Goal: Information Seeking & Learning: Check status

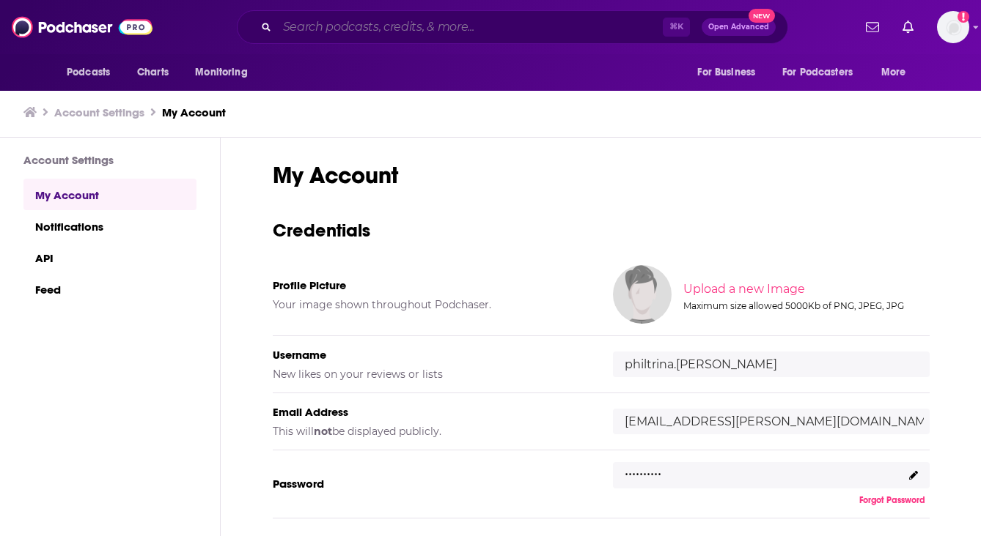
click at [342, 29] on input "Search podcasts, credits, & more..." at bounding box center [469, 26] width 385 height 23
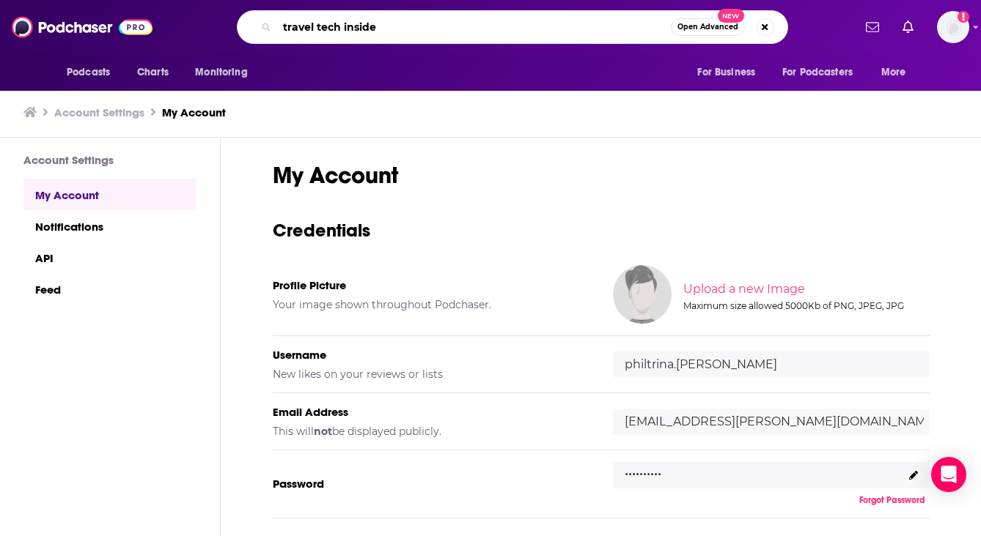
type input "travel tech insider"
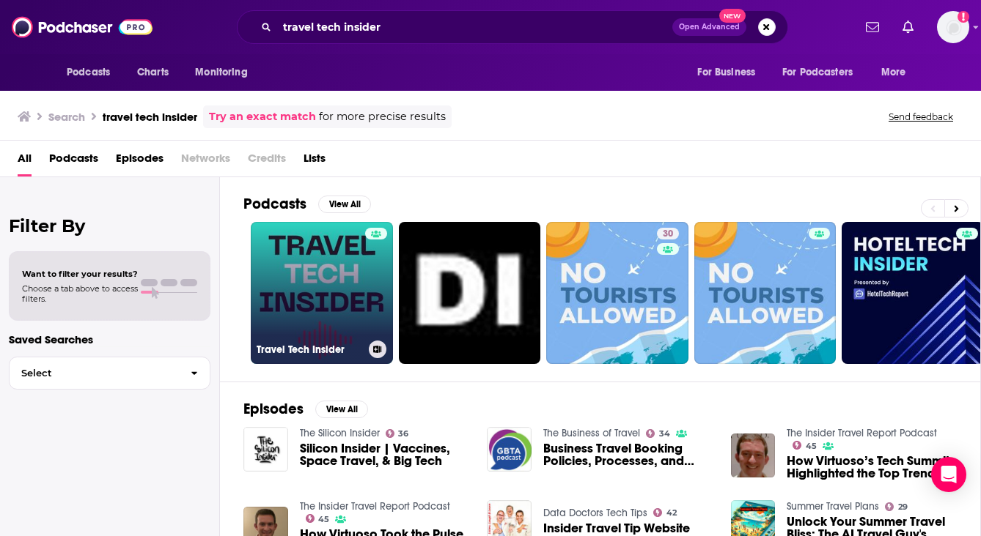
click at [320, 295] on link "Travel Tech Insider" at bounding box center [322, 293] width 142 height 142
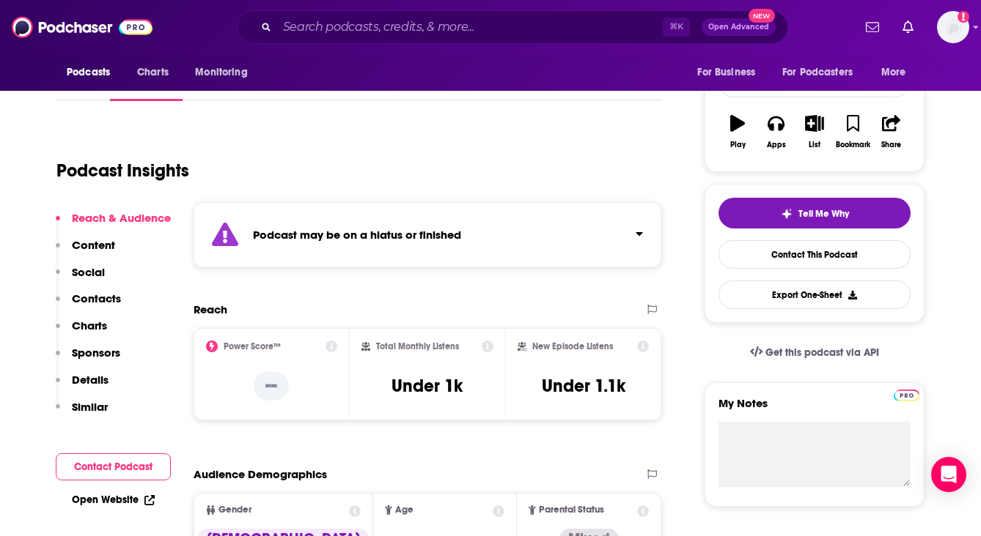
scroll to position [210, 0]
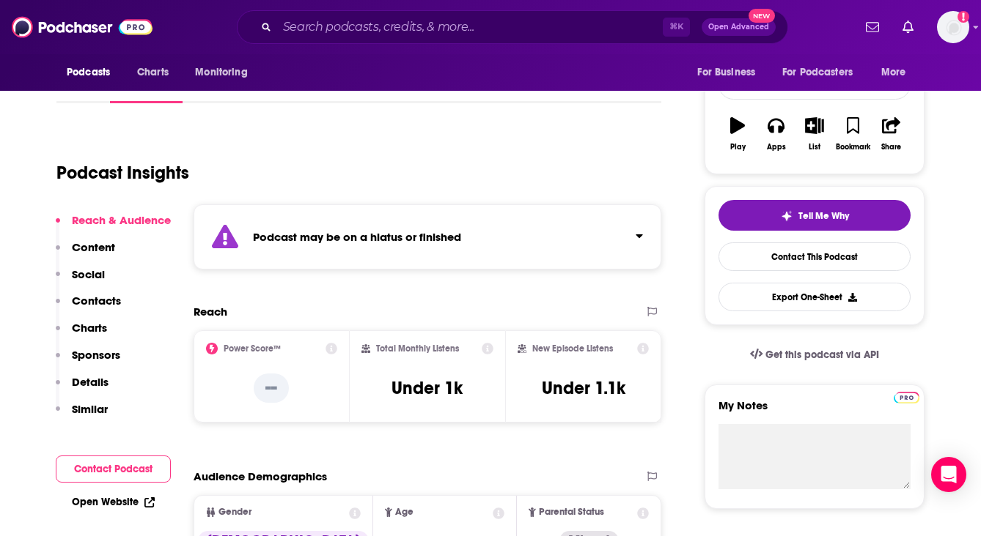
click at [557, 230] on div "Podcast may be on a hiatus or finished" at bounding box center [427, 236] width 468 height 65
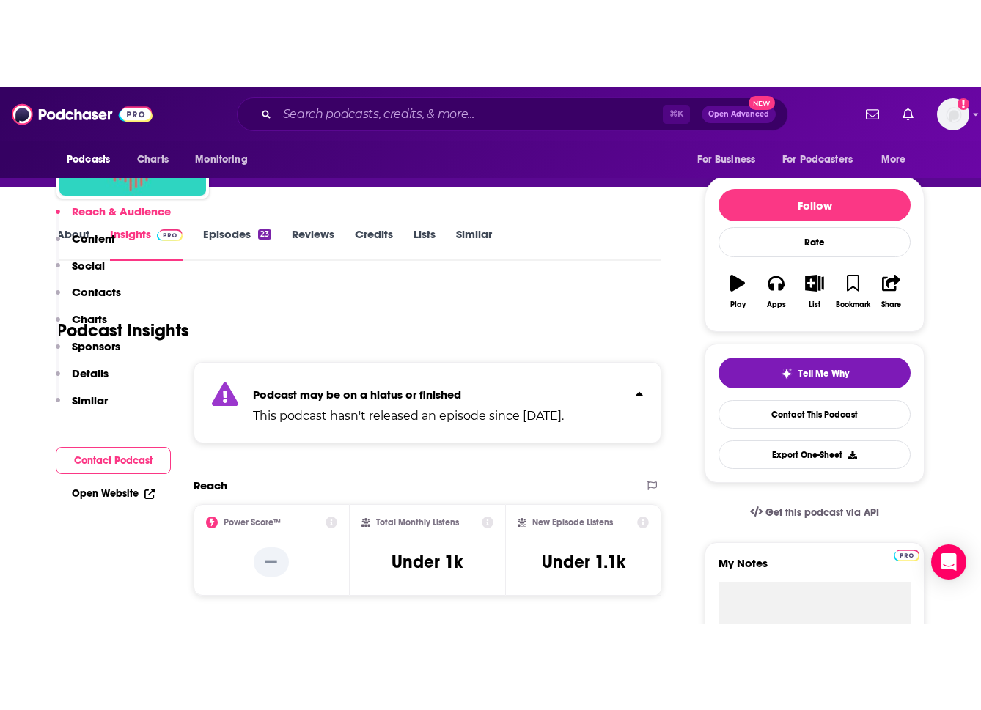
scroll to position [0, 0]
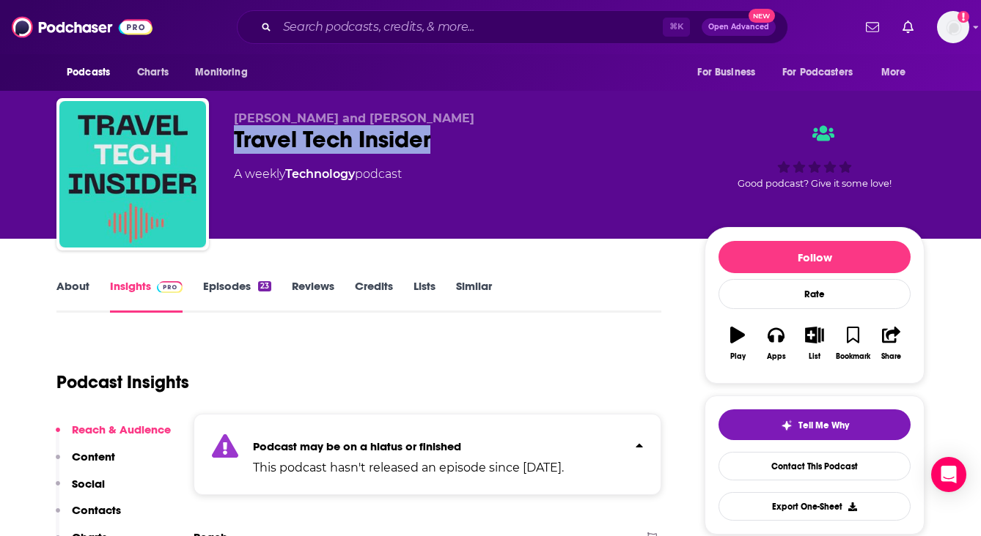
drag, startPoint x: 457, startPoint y: 139, endPoint x: 217, endPoint y: 136, distance: 240.4
click at [217, 136] on div "[PERSON_NAME] and [PERSON_NAME] Travel Tech Insider A weekly Technology podcast…" at bounding box center [490, 177] width 868 height 158
copy h2 "Travel Tech Insider"
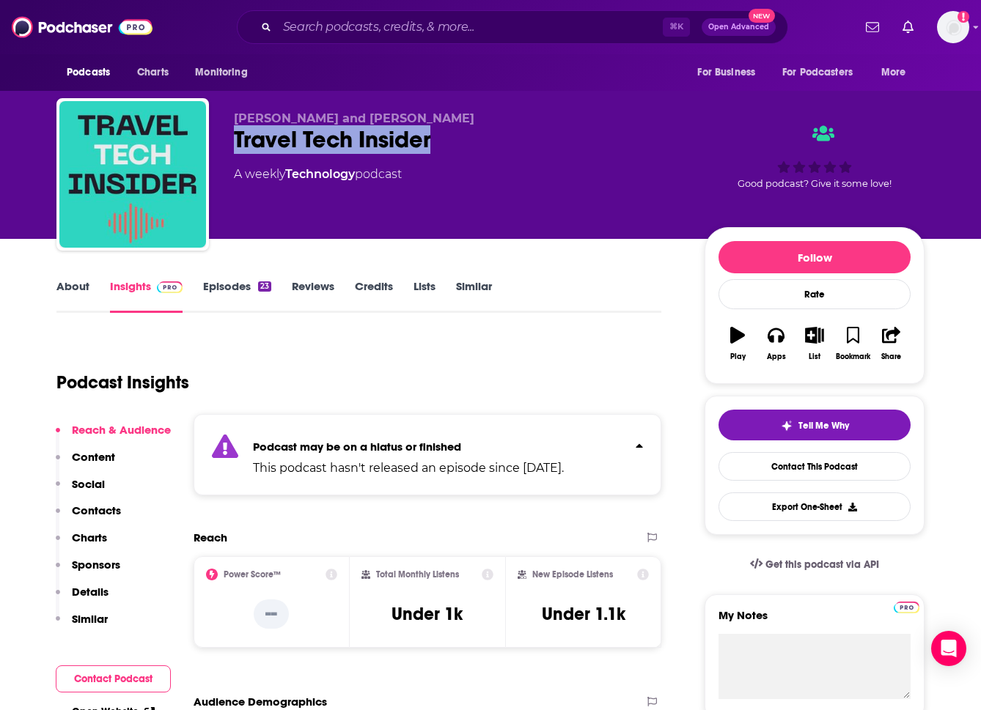
click at [632, 447] on button "Click to expand status details" at bounding box center [633, 442] width 19 height 21
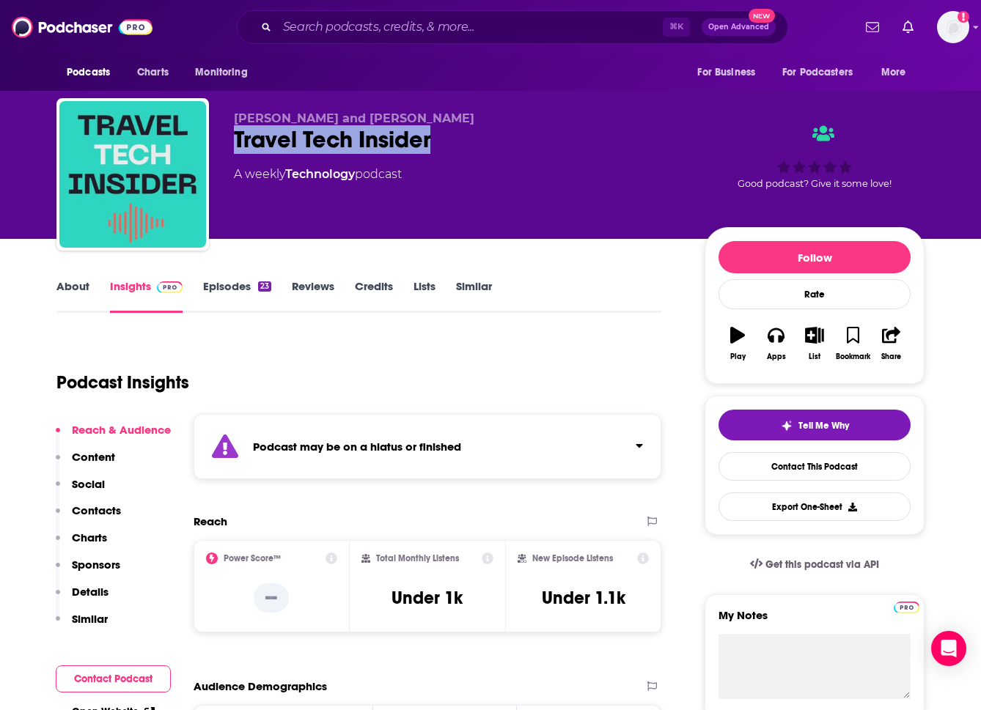
click at [632, 447] on button "Click to expand status details" at bounding box center [633, 442] width 19 height 21
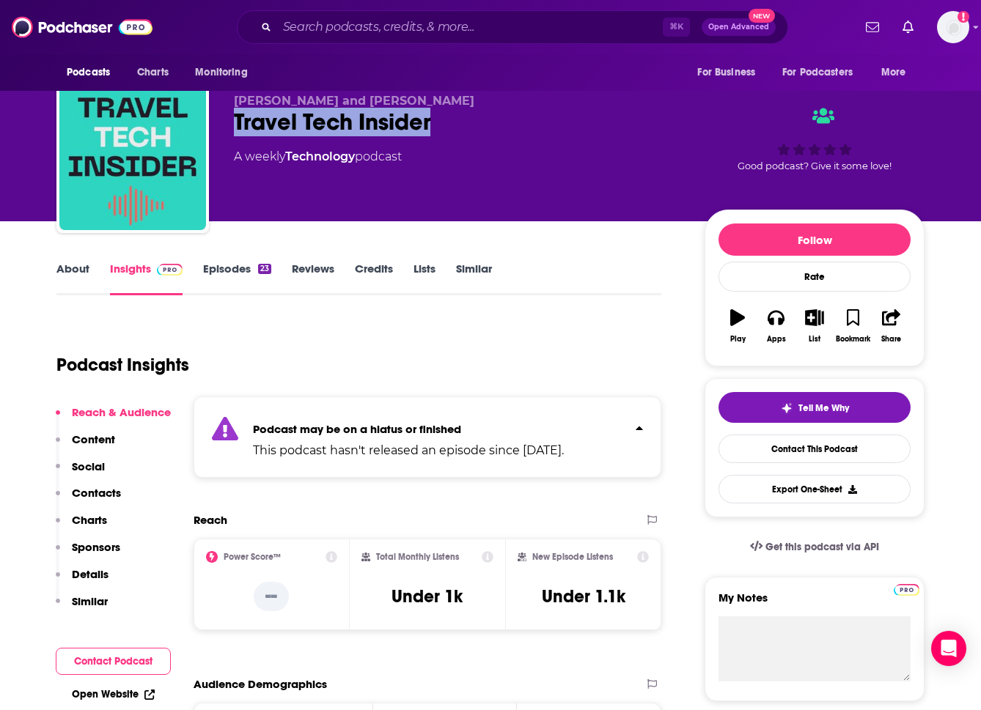
scroll to position [17, 0]
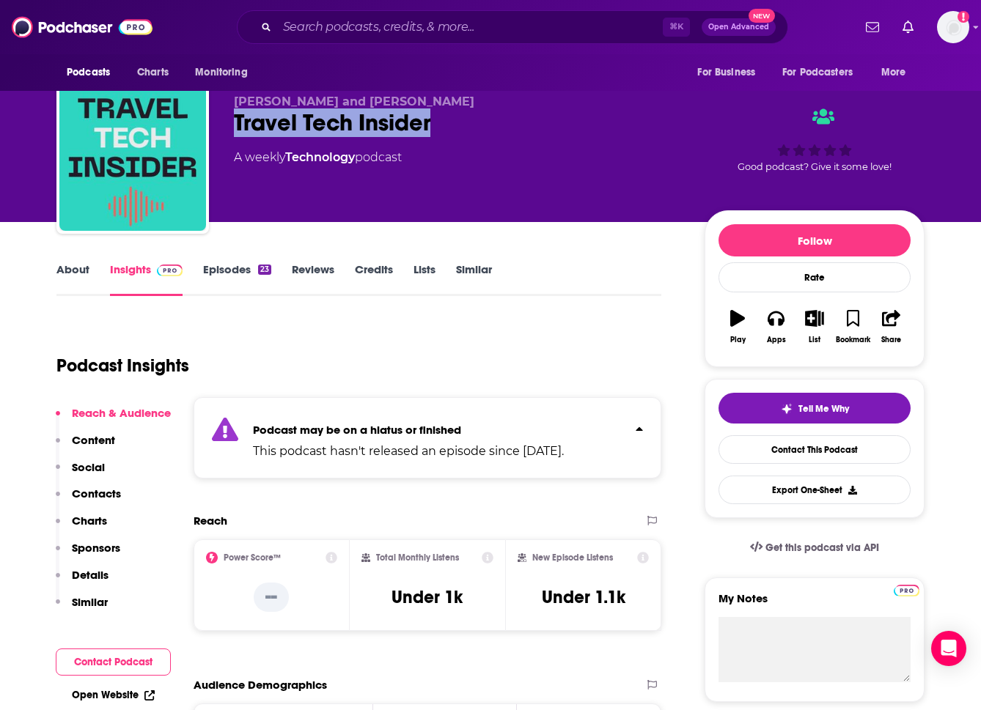
click at [233, 271] on link "Episodes 23" at bounding box center [237, 279] width 68 height 34
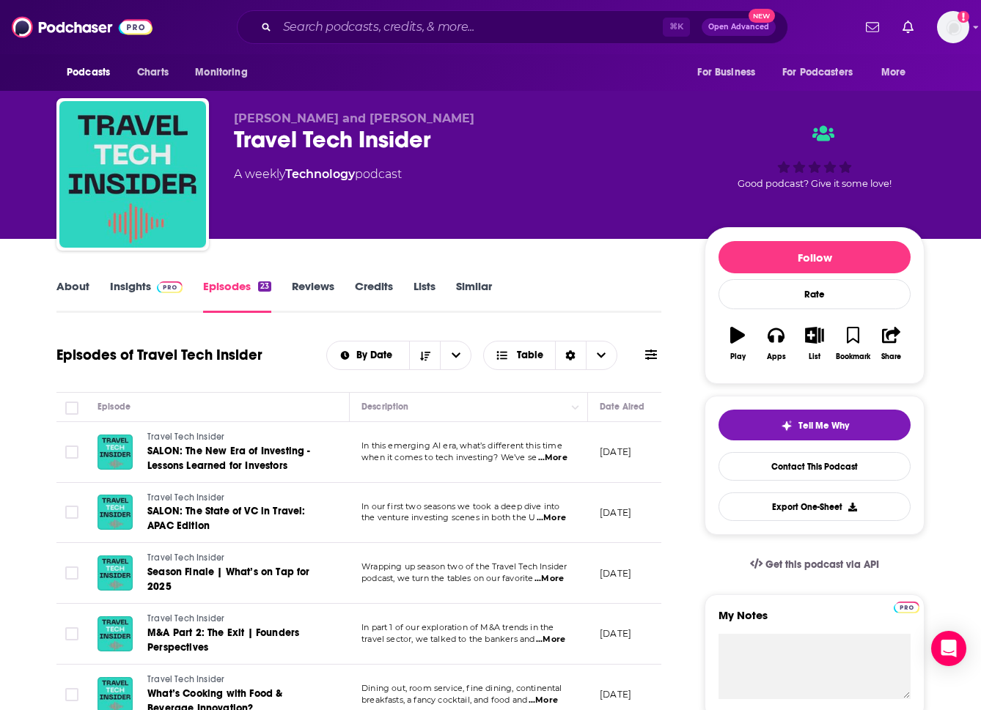
click at [73, 285] on link "About" at bounding box center [72, 296] width 33 height 34
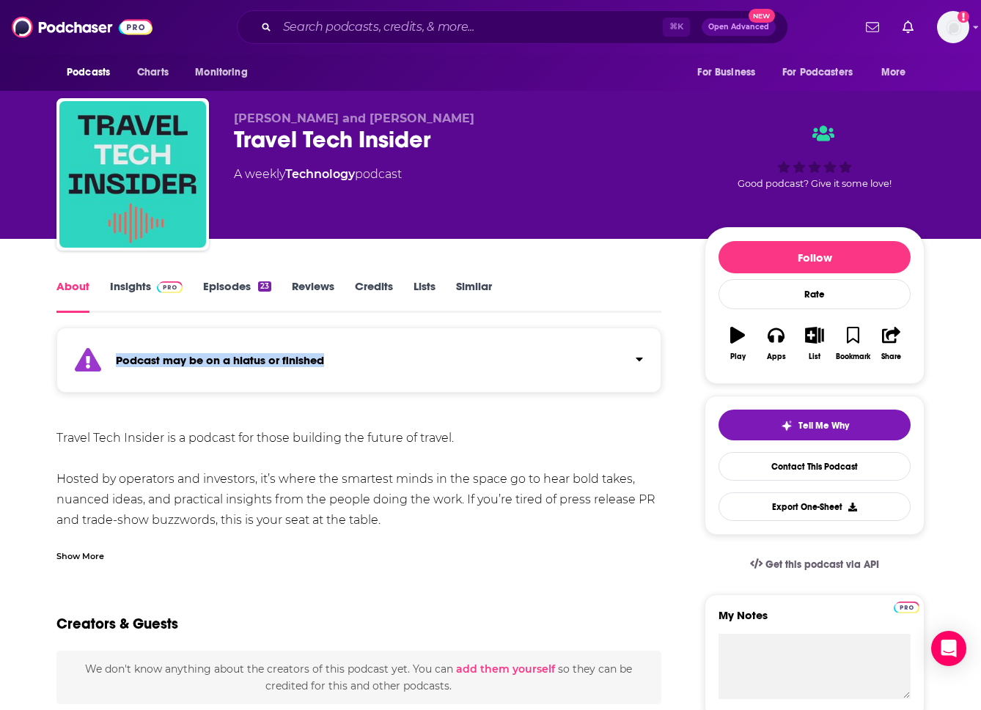
drag, startPoint x: 355, startPoint y: 358, endPoint x: 119, endPoint y: 352, distance: 236.8
click at [119, 352] on div "Podcast may be on a hiatus or finished" at bounding box center [358, 360] width 605 height 65
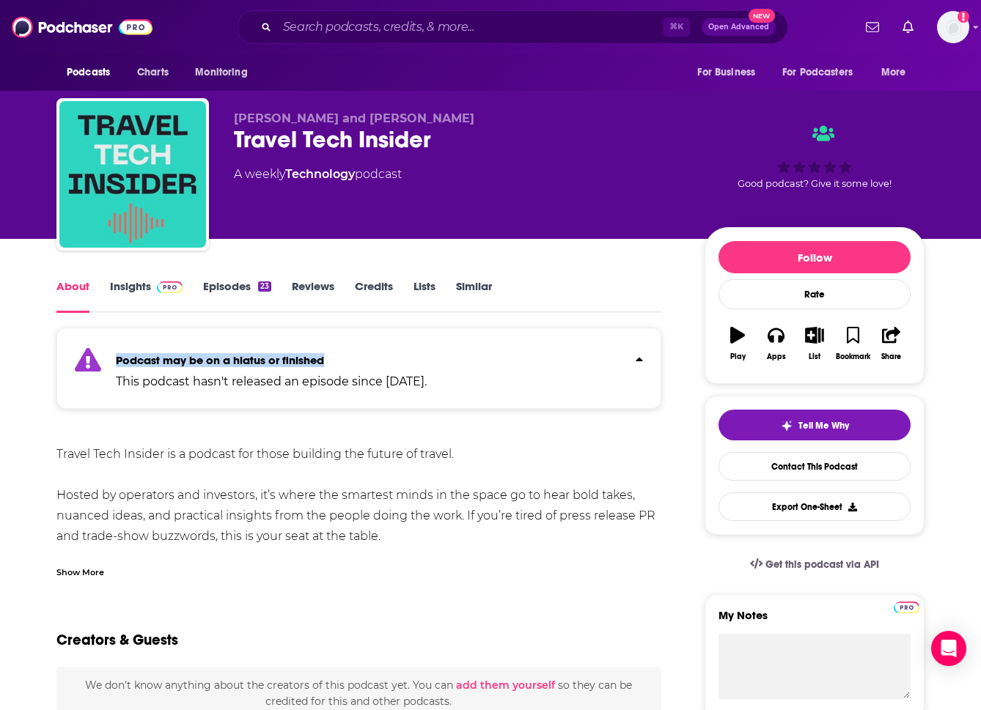
drag, startPoint x: 480, startPoint y: 382, endPoint x: 102, endPoint y: 350, distance: 379.5
click at [102, 350] on div "Podcast may be on a hiatus or finished This podcast hasn't released an episode …" at bounding box center [358, 368] width 605 height 81
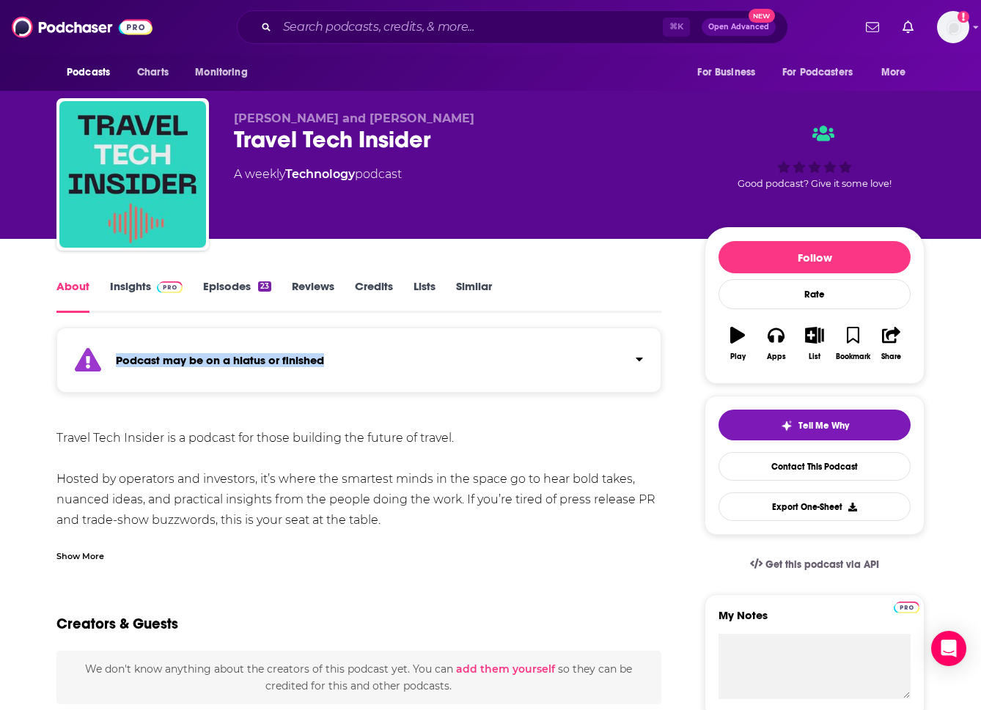
copy div "Podcast may be on a hiatus or finished This podcast hasn't released an episode …"
click at [630, 355] on button "Click to expand status details" at bounding box center [633, 356] width 19 height 21
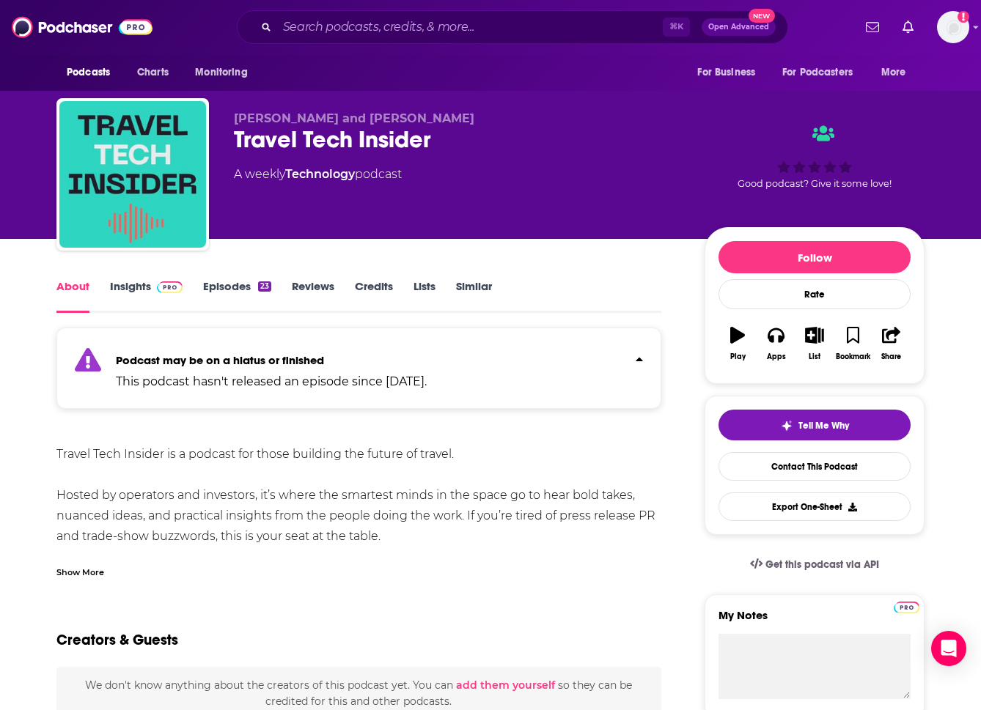
drag, startPoint x: 481, startPoint y: 380, endPoint x: 111, endPoint y: 386, distance: 370.1
click at [111, 386] on div "Podcast may be on a hiatus or finished This podcast hasn't released an episode …" at bounding box center [358, 368] width 605 height 81
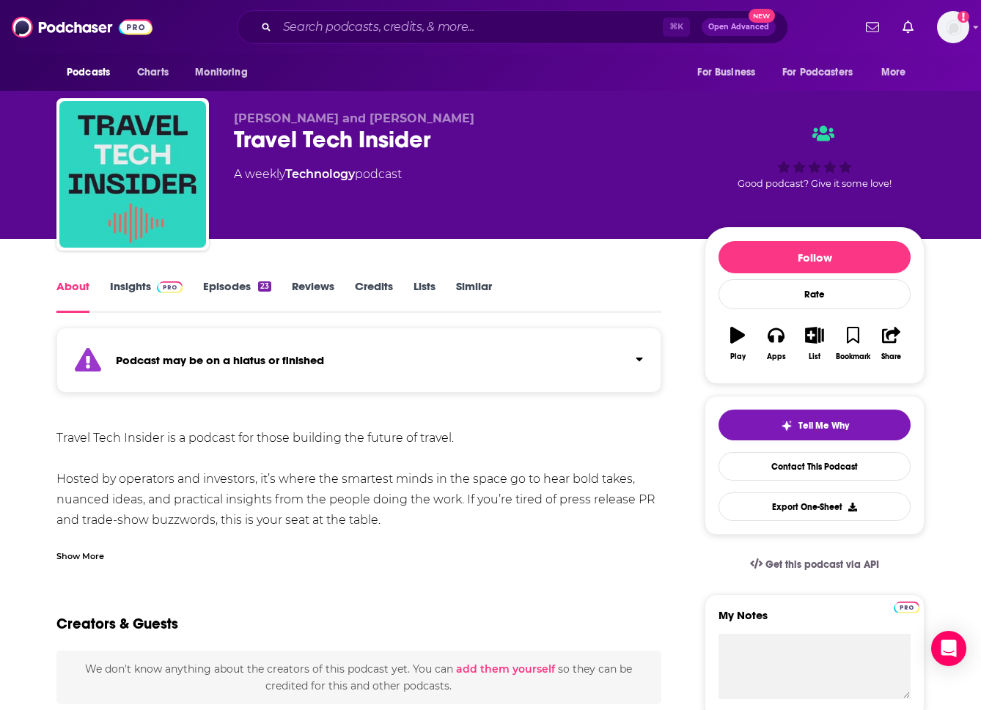
copy p "This podcast hasn't released an episode since [DATE]."
click at [571, 355] on div "Podcast may be on a hiatus or finished" at bounding box center [358, 360] width 605 height 65
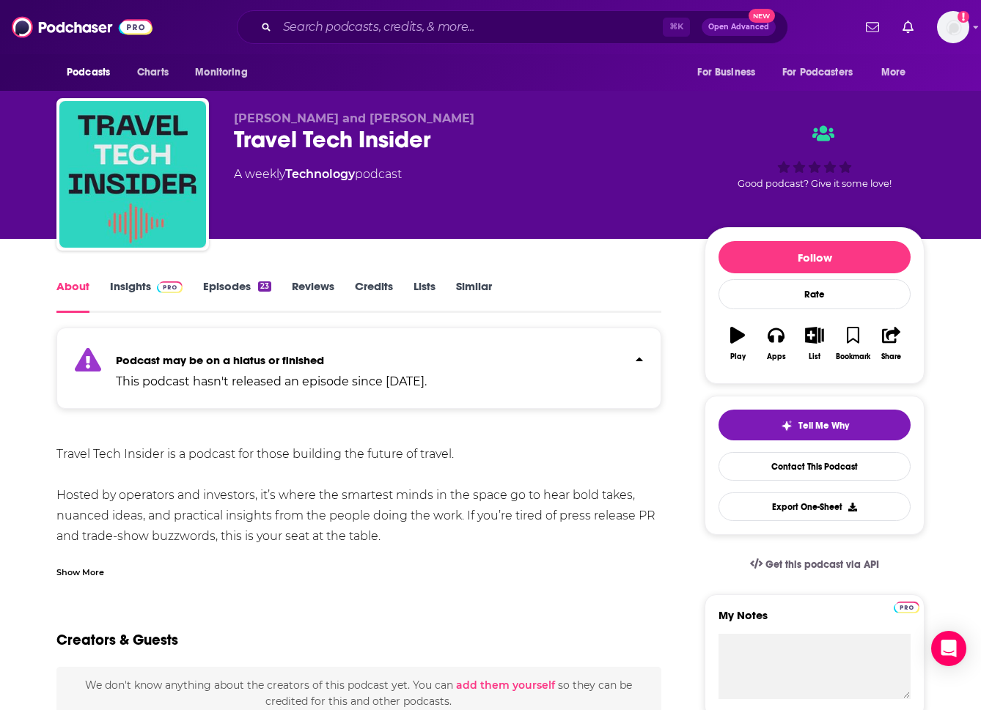
drag, startPoint x: 465, startPoint y: 380, endPoint x: 118, endPoint y: 388, distance: 346.7
click at [118, 388] on p "This podcast hasn't released an episode since [DATE]." at bounding box center [271, 382] width 311 height 18
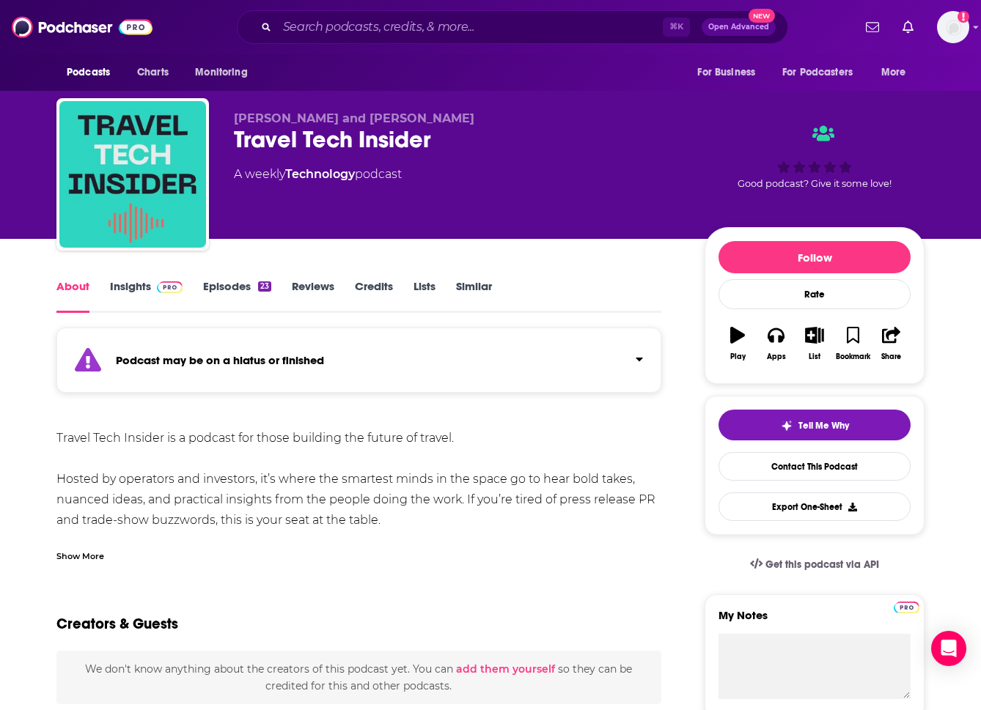
copy p "This podcast hasn't released an episode since [DATE]"
click at [630, 355] on button "Click to expand status details" at bounding box center [633, 356] width 19 height 21
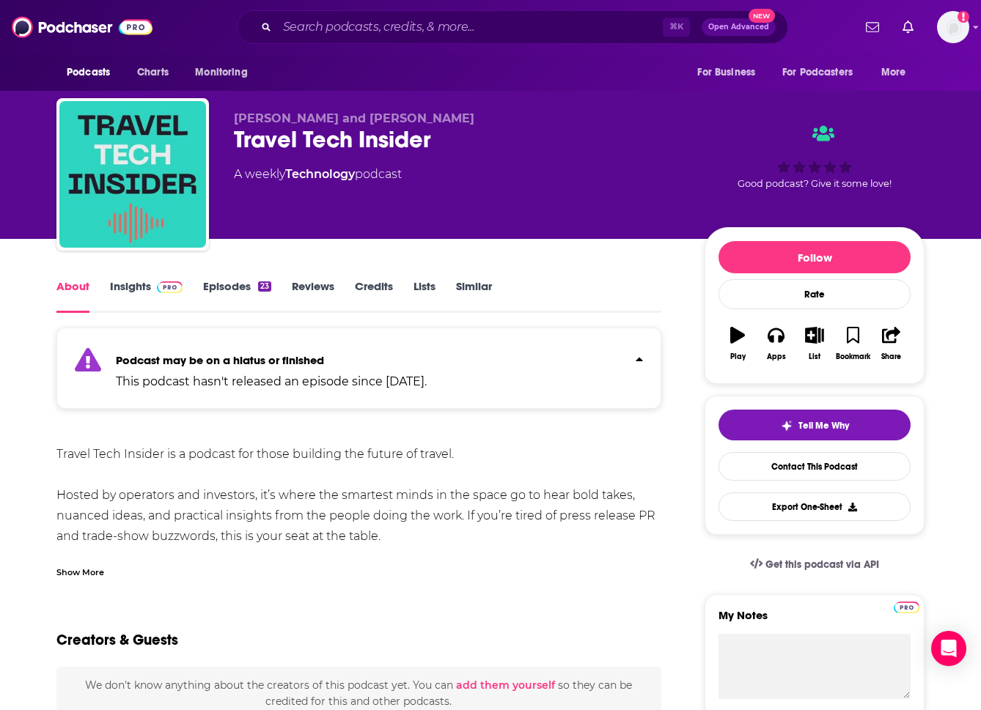
drag, startPoint x: 446, startPoint y: 382, endPoint x: 116, endPoint y: 383, distance: 329.8
click at [116, 383] on div "Podcast may be on a hiatus or finished This podcast hasn't released an episode …" at bounding box center [358, 368] width 605 height 81
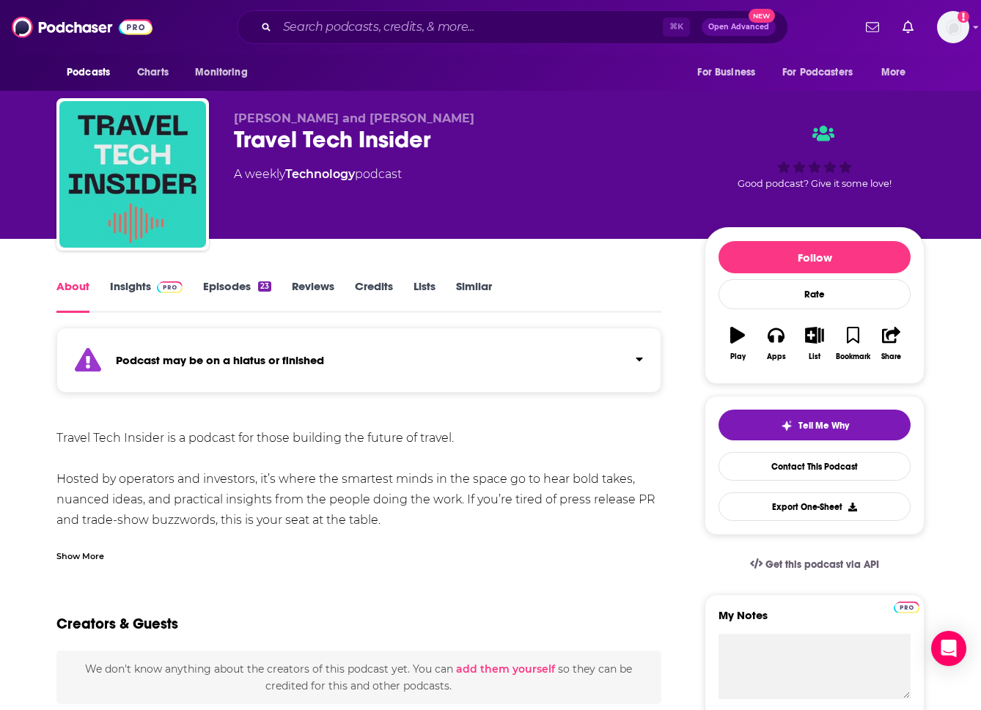
copy p "This podcast hasn't released an episode since [DATE]."
click at [630, 359] on button "Click to expand status details" at bounding box center [633, 356] width 19 height 21
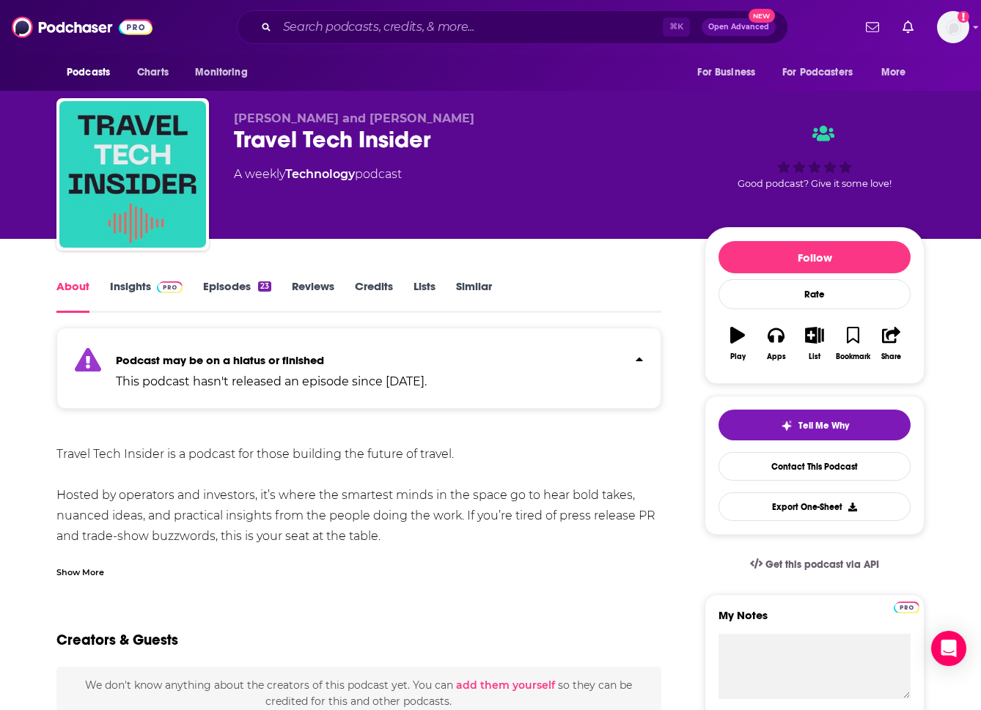
drag, startPoint x: 494, startPoint y: 380, endPoint x: 111, endPoint y: 383, distance: 382.5
click at [111, 383] on div "Podcast may be on a hiatus or finished This podcast hasn't released an episode …" at bounding box center [358, 368] width 605 height 81
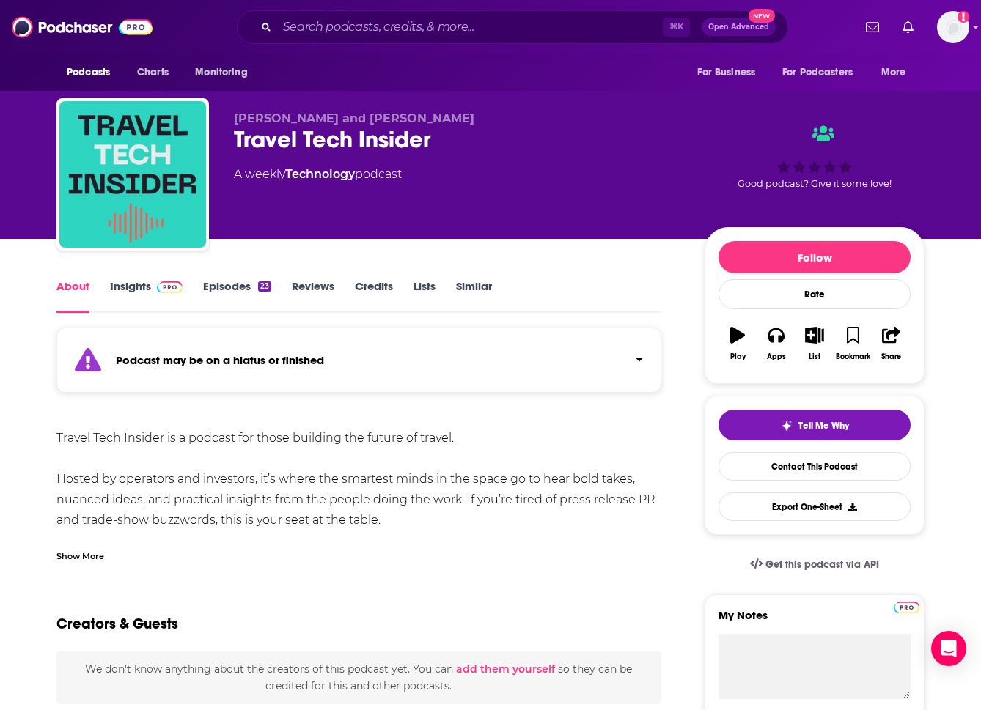
click at [359, 372] on div "Podcast may be on a hiatus or finished" at bounding box center [358, 360] width 605 height 65
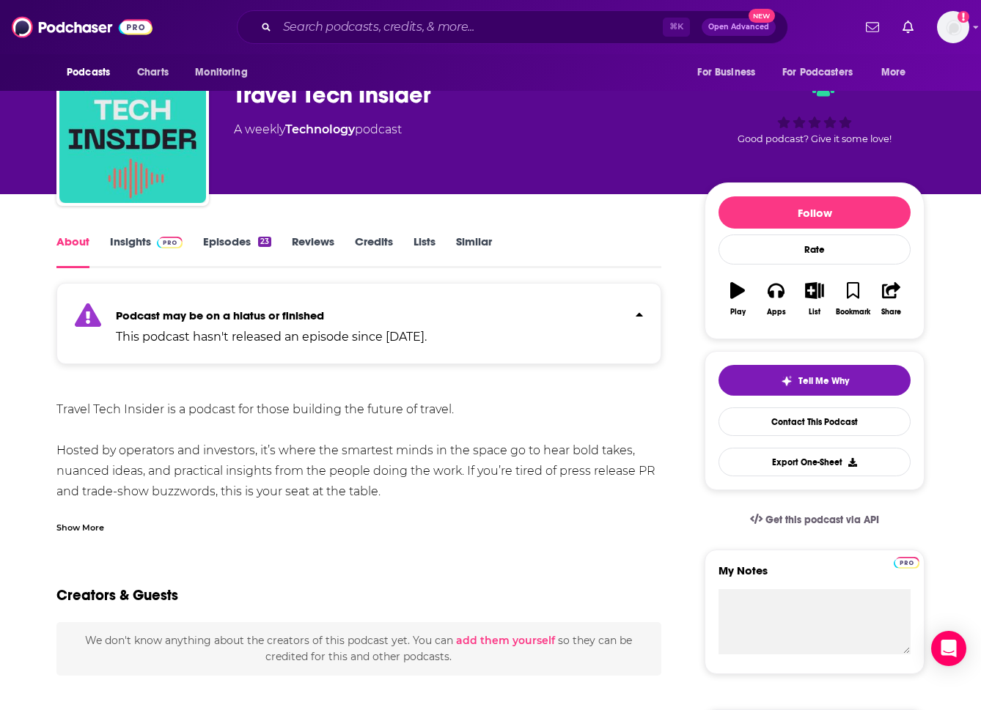
scroll to position [21, 0]
